Goal: Task Accomplishment & Management: Use online tool/utility

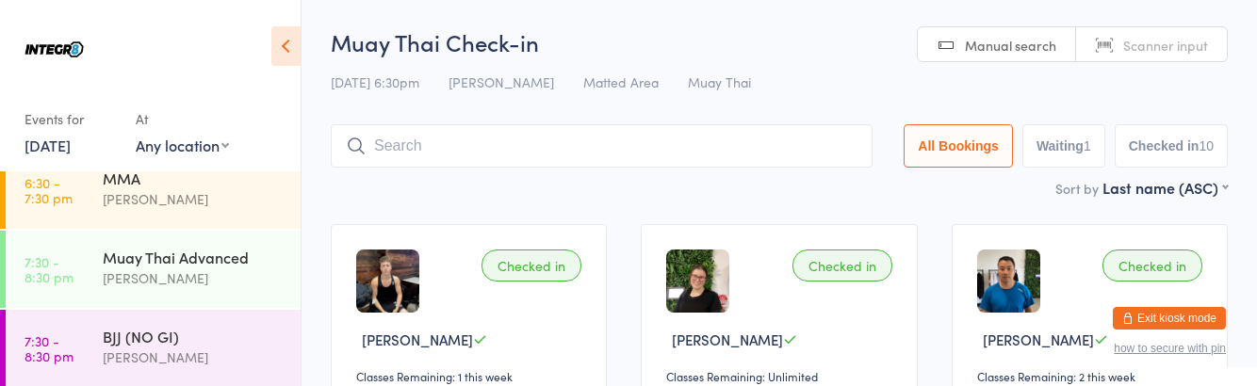
scroll to position [339, 0]
click at [237, 339] on div "BJJ (NO GI)" at bounding box center [194, 333] width 182 height 21
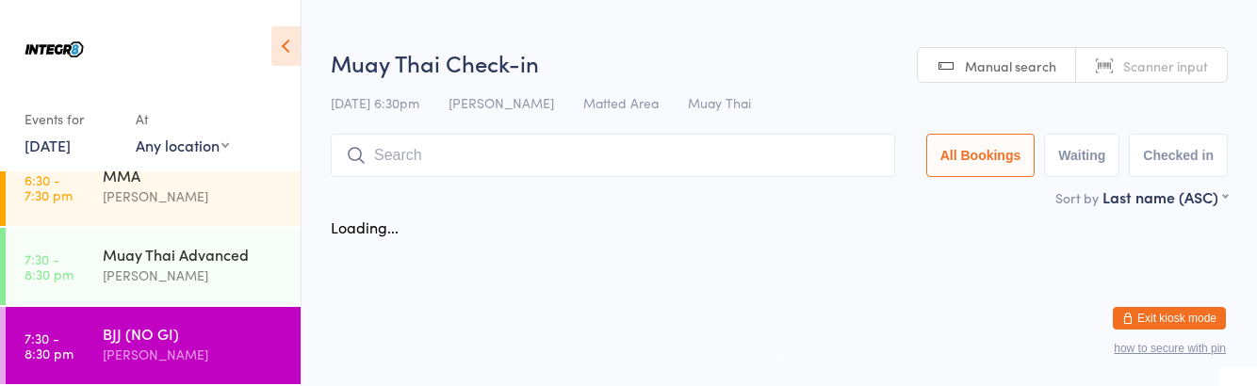
scroll to position [339, 0]
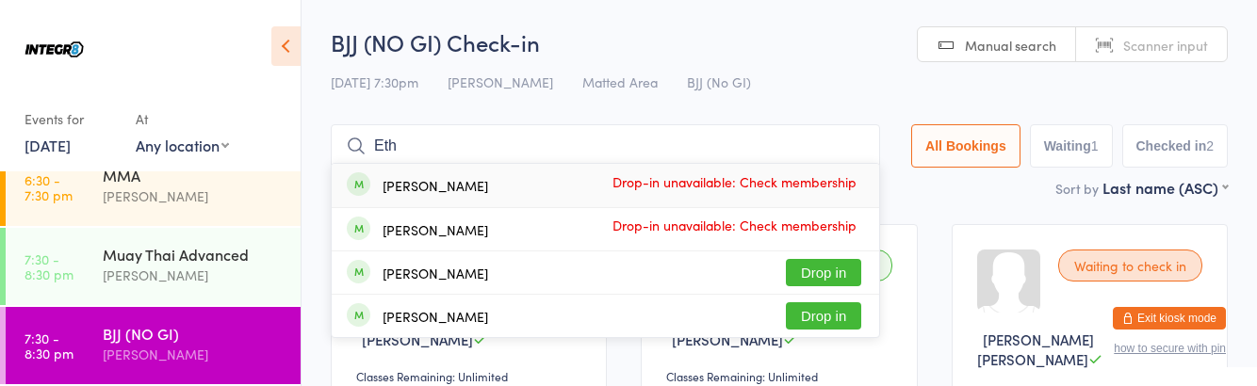
type input "Eth"
click at [850, 313] on button "Drop in" at bounding box center [823, 316] width 75 height 27
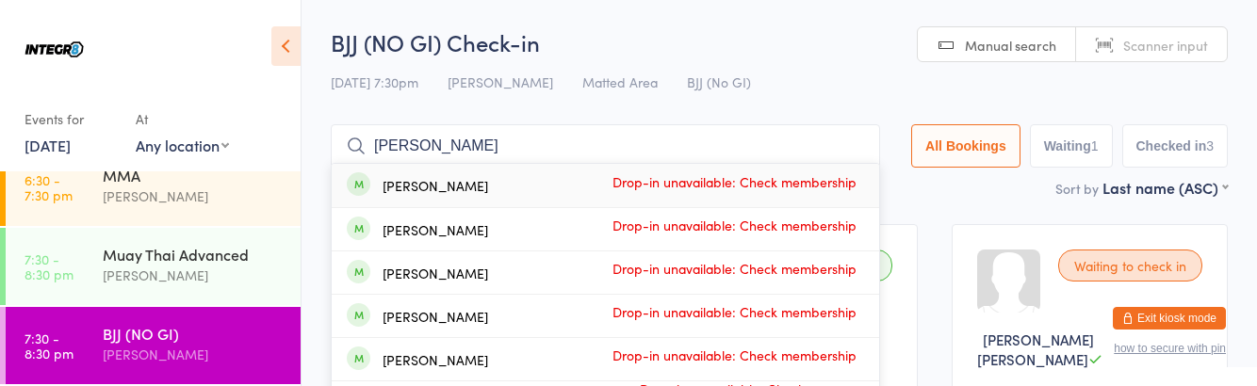
type input "[PERSON_NAME]"
click at [466, 181] on div "[PERSON_NAME] Drop-in unavailable: Check membership" at bounding box center [606, 185] width 548 height 43
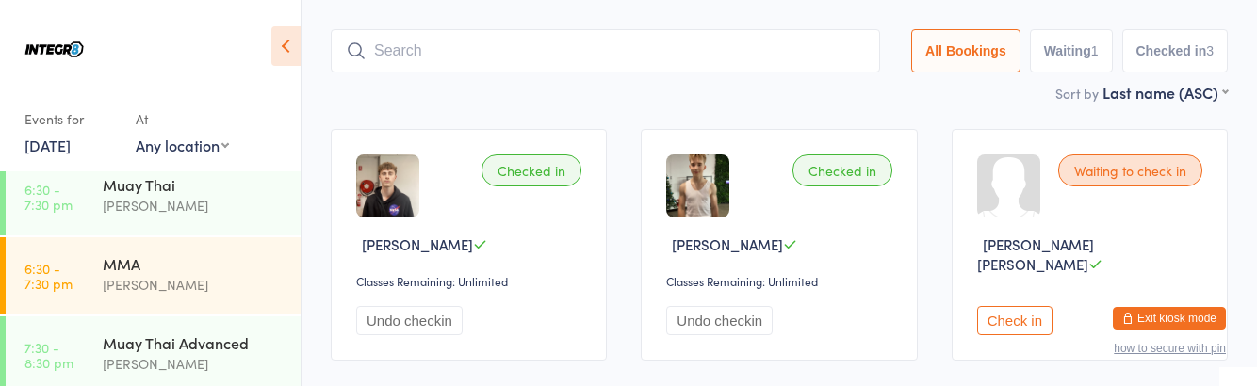
scroll to position [149, 0]
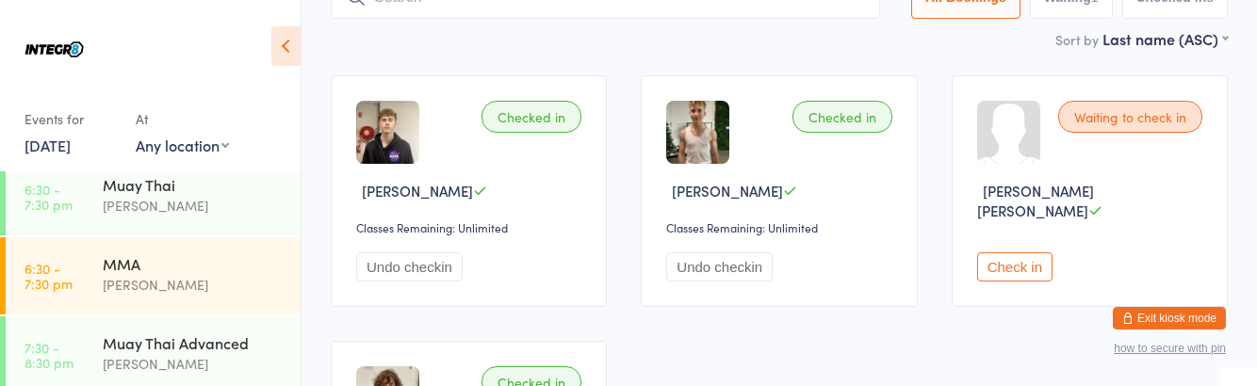
click at [202, 376] on div "Muay Thai Advanced [PERSON_NAME]" at bounding box center [202, 354] width 198 height 74
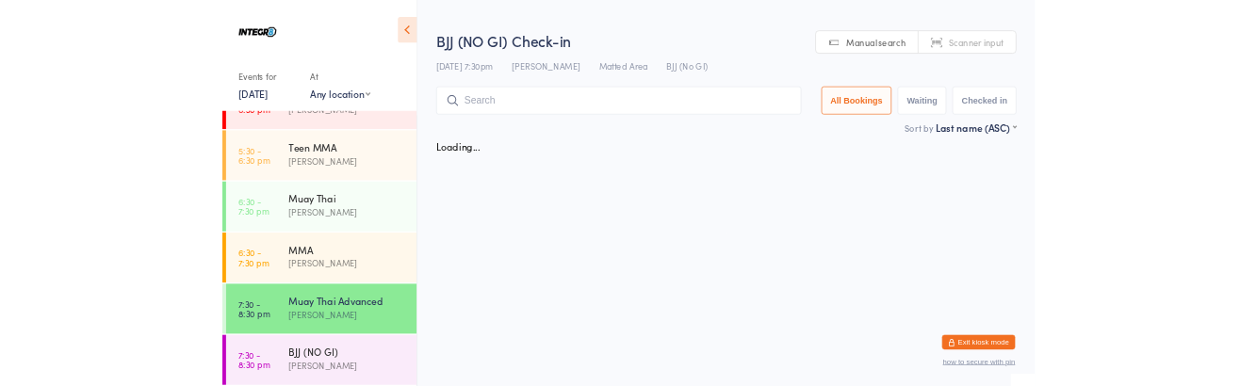
scroll to position [251, 0]
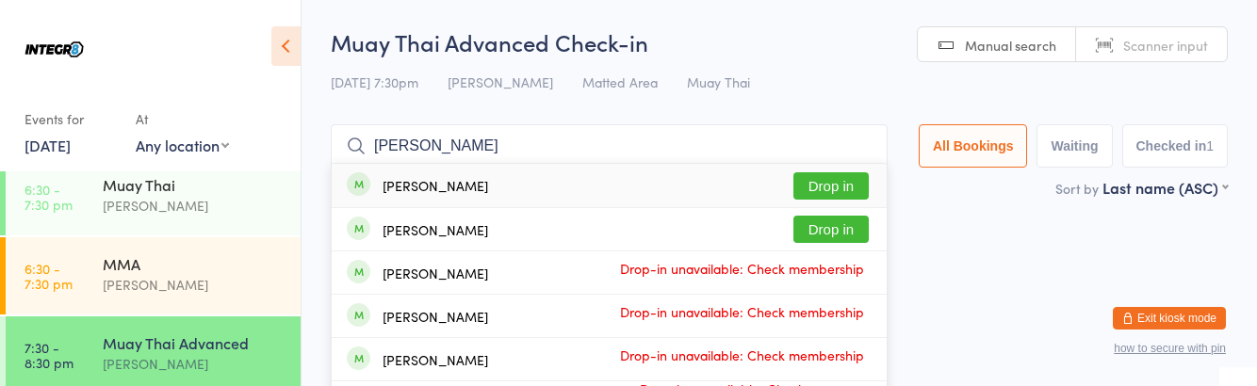
type input "[PERSON_NAME]"
click at [432, 193] on div "[PERSON_NAME]" at bounding box center [436, 185] width 106 height 15
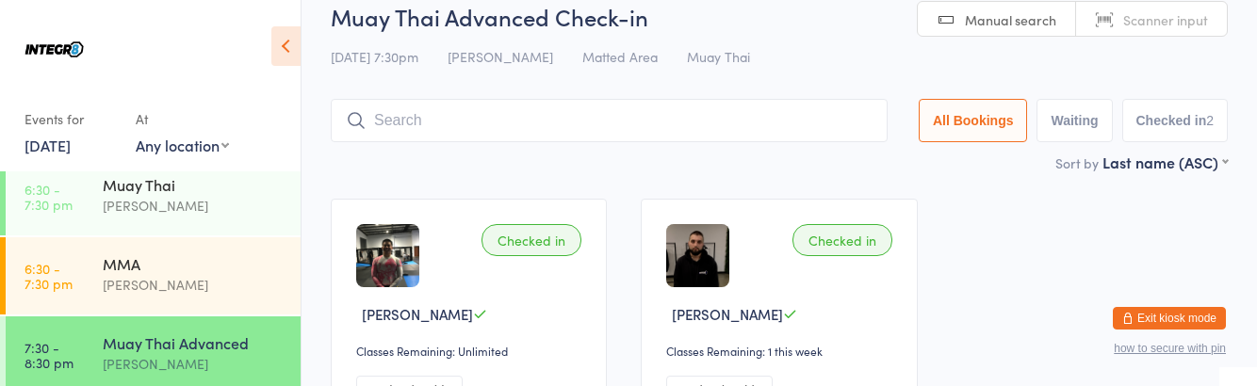
scroll to position [28, 0]
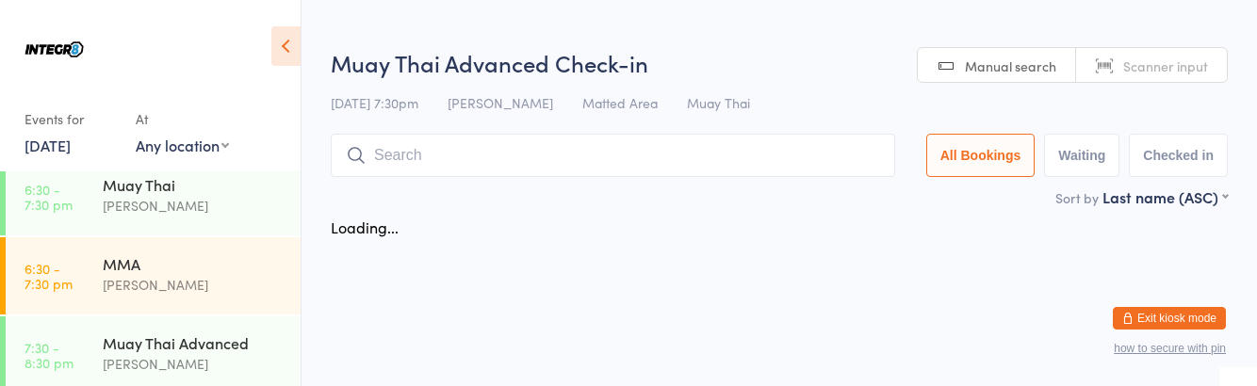
scroll to position [251, 0]
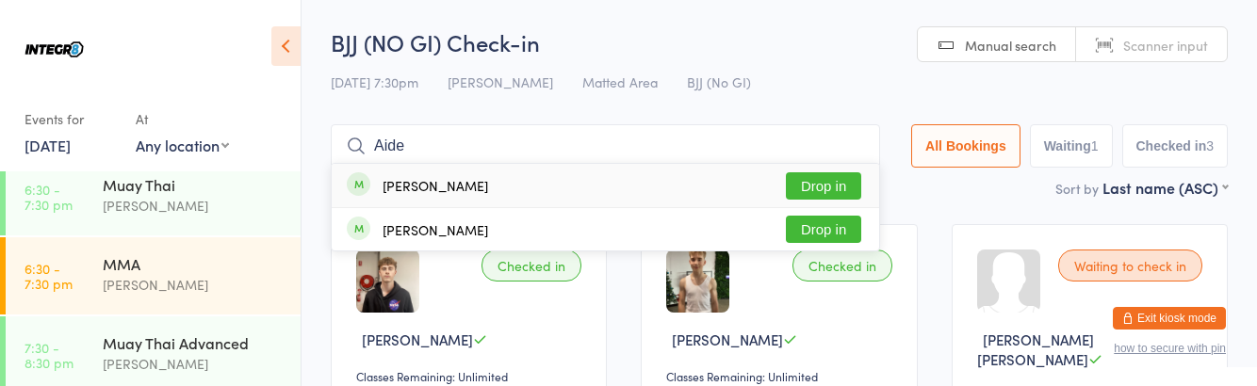
type input "Aide"
click at [815, 164] on div "[PERSON_NAME] Drop in" at bounding box center [606, 185] width 548 height 43
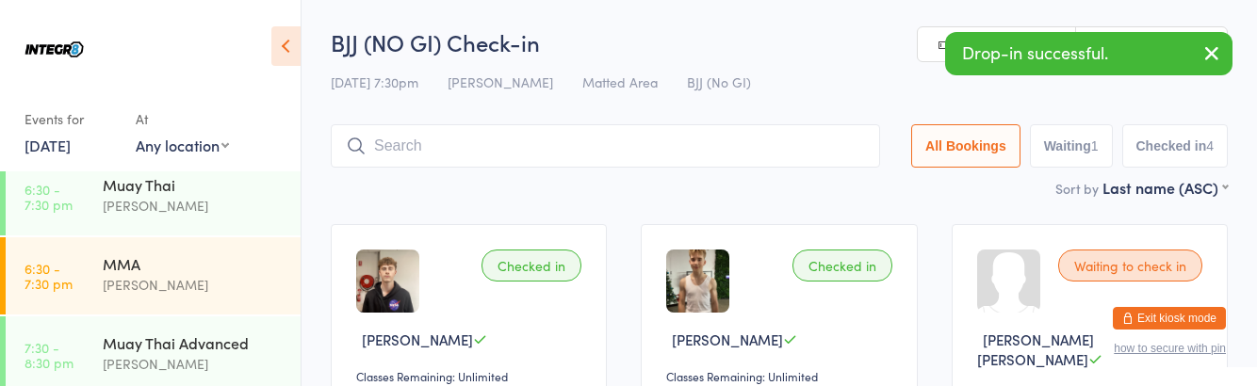
click at [160, 358] on div "[PERSON_NAME]" at bounding box center [194, 364] width 182 height 22
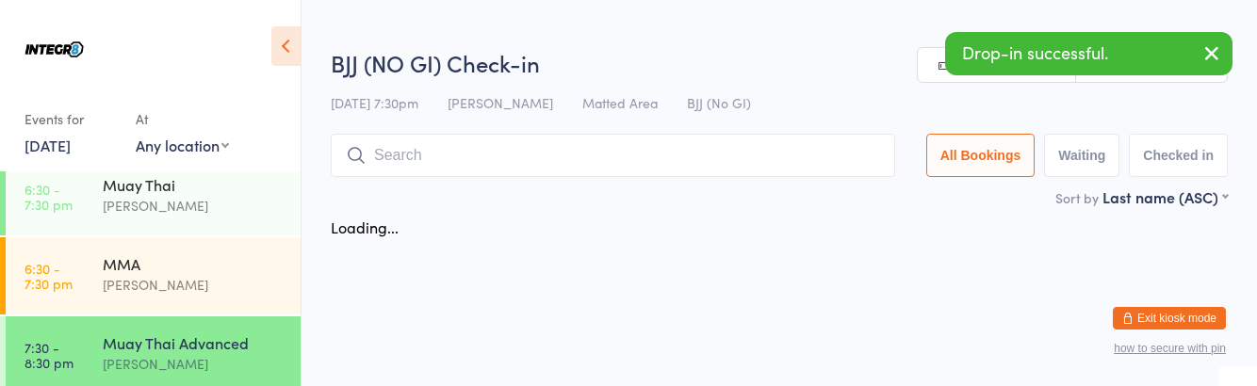
scroll to position [251, 0]
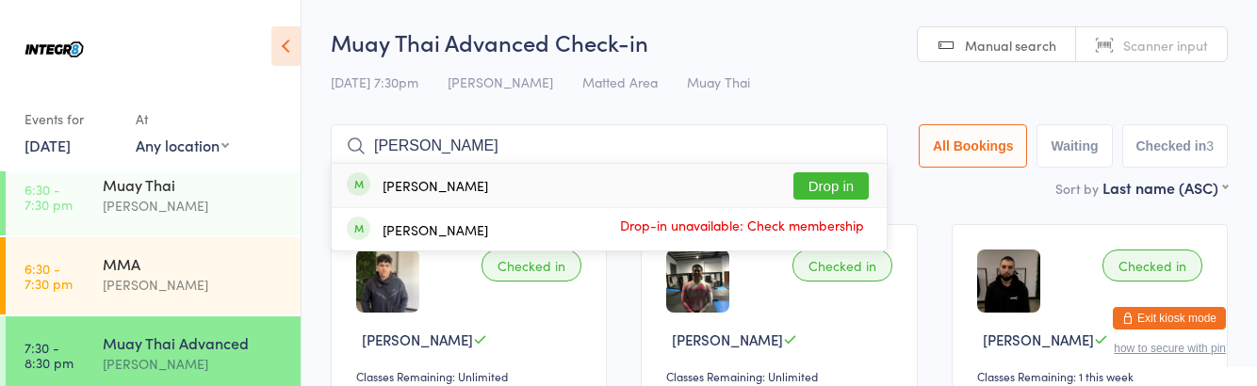
type input "[PERSON_NAME]"
click at [847, 185] on button "Drop in" at bounding box center [831, 185] width 75 height 27
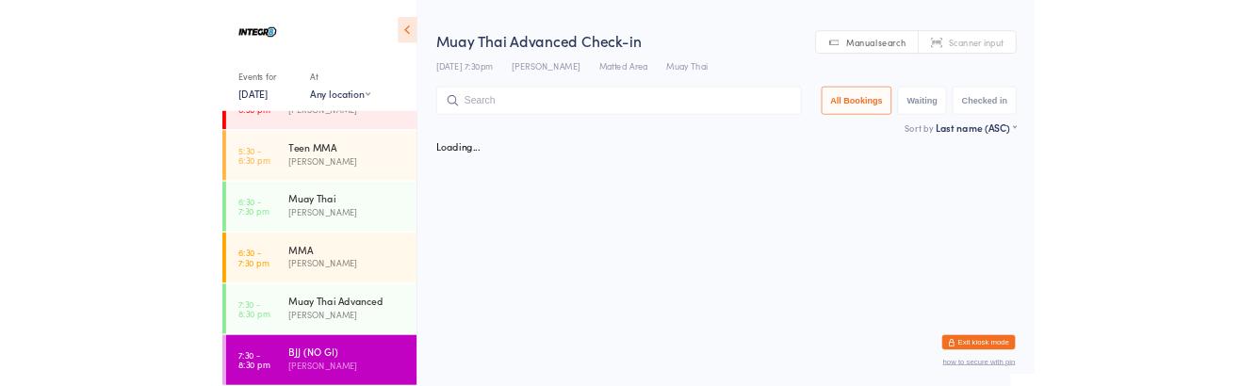
scroll to position [251, 0]
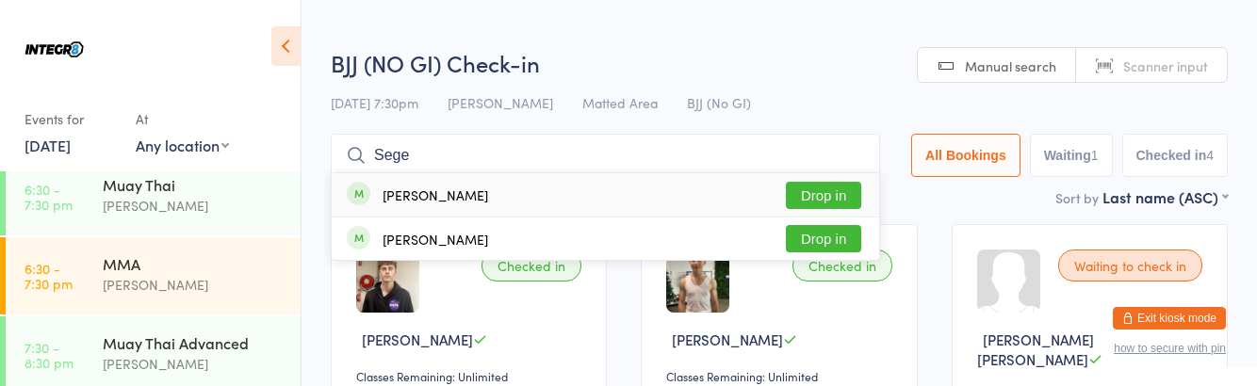
type input "Sege"
click at [848, 188] on button "Drop in" at bounding box center [823, 195] width 75 height 27
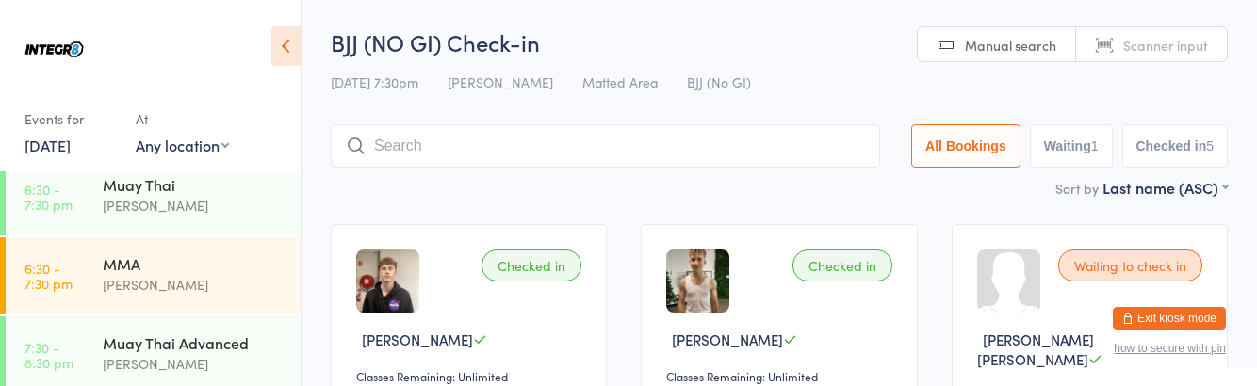
click at [209, 213] on div "[PERSON_NAME]" at bounding box center [194, 206] width 182 height 22
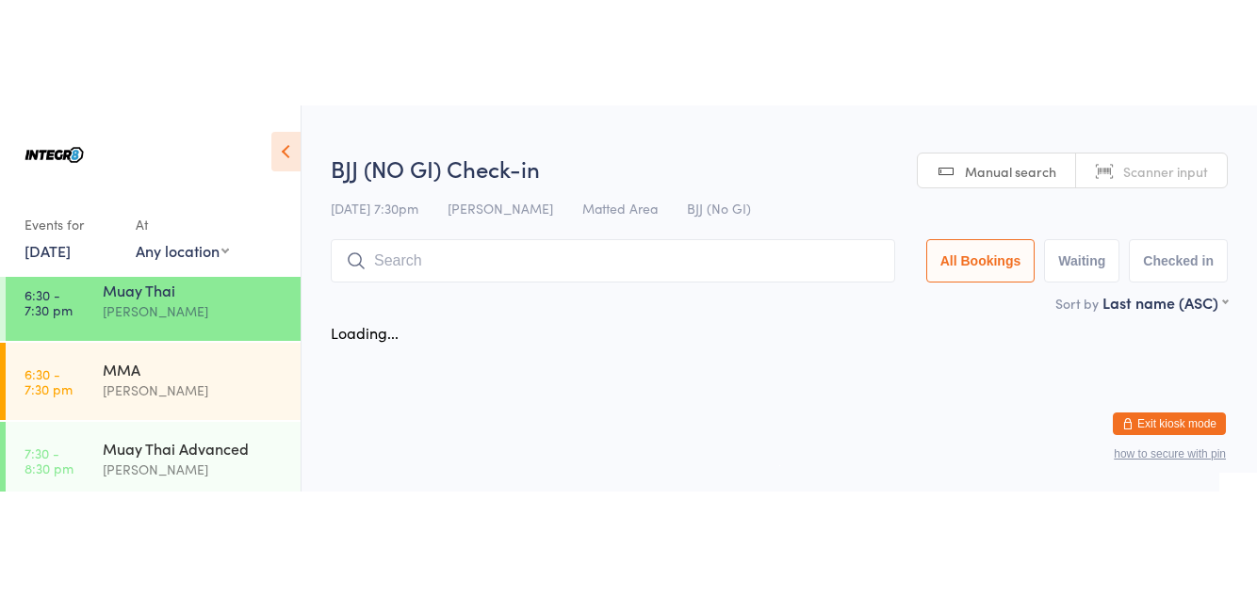
scroll to position [251, 0]
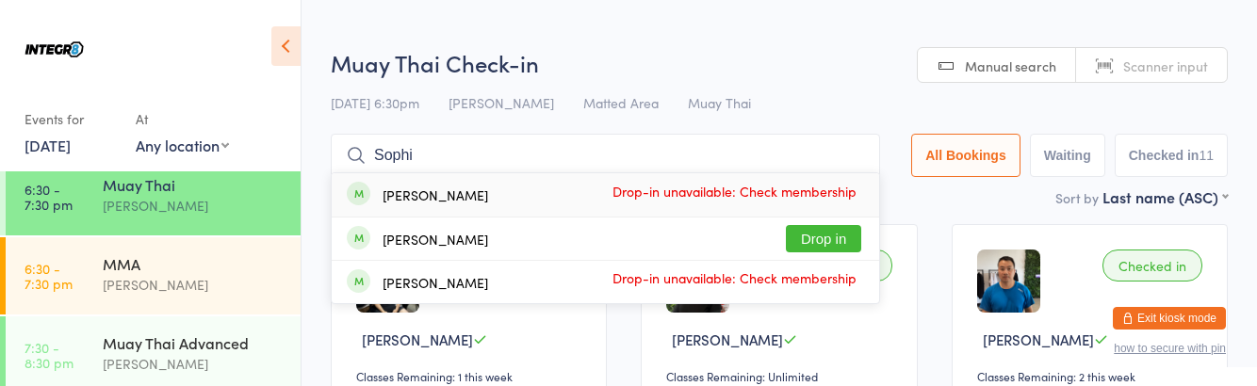
type input "Sophi"
click at [841, 237] on button "Drop in" at bounding box center [823, 238] width 75 height 27
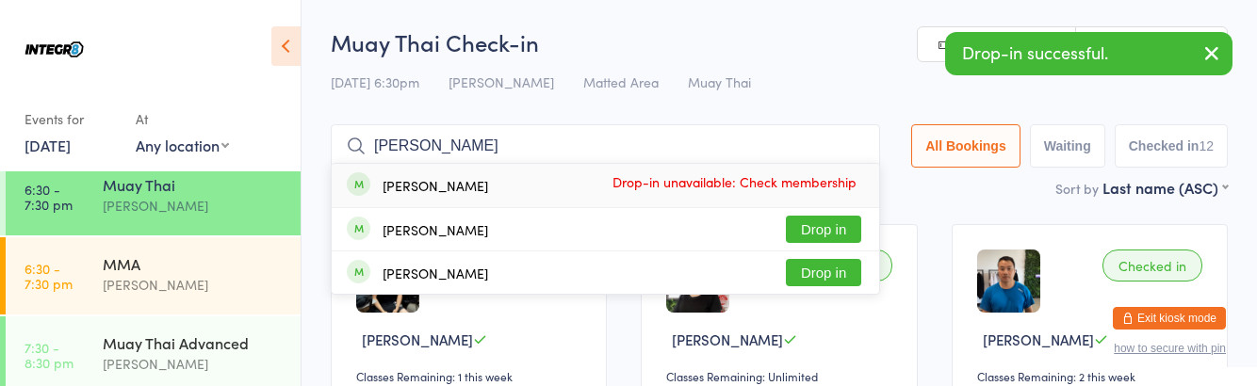
type input "[PERSON_NAME]"
click at [846, 233] on button "Drop in" at bounding box center [823, 229] width 75 height 27
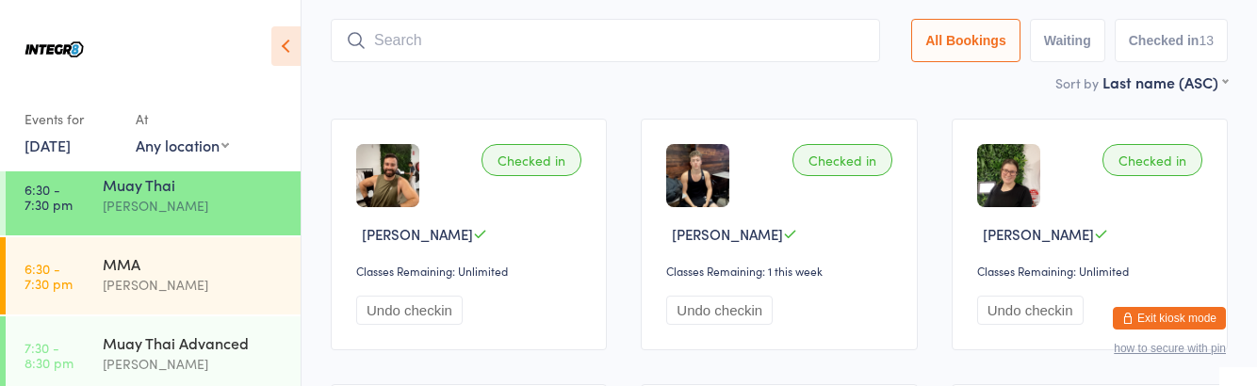
scroll to position [97, 0]
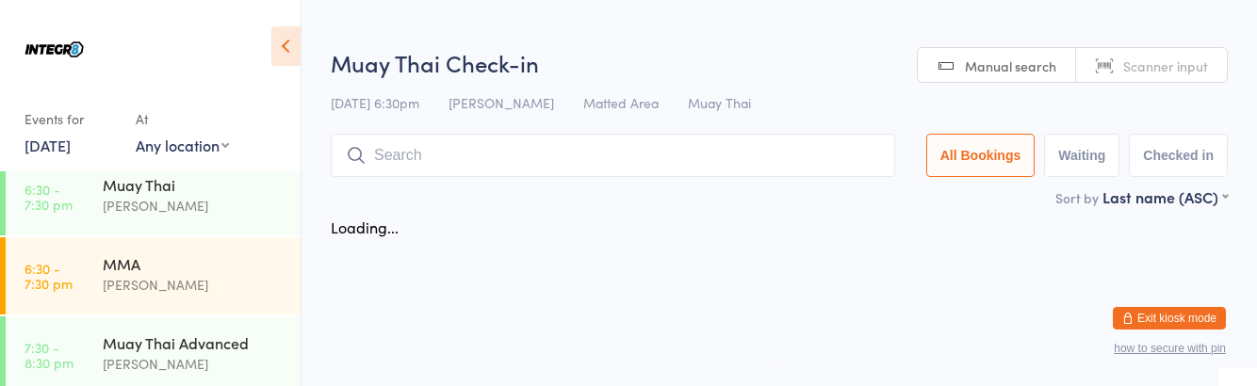
scroll to position [251, 0]
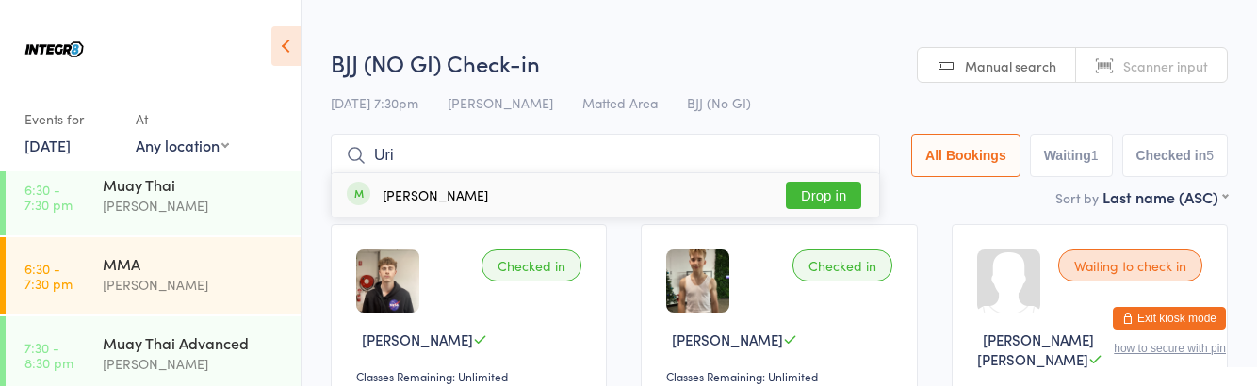
type input "Uri"
click at [850, 197] on button "Drop in" at bounding box center [823, 195] width 75 height 27
